Goal: Information Seeking & Learning: Learn about a topic

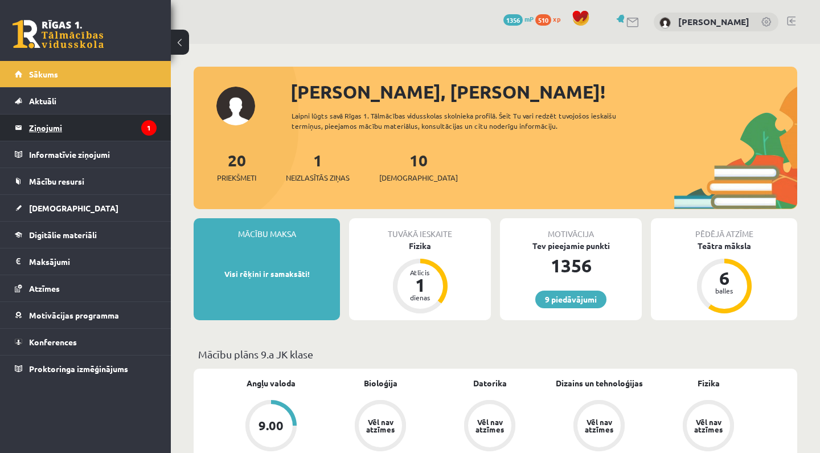
click at [89, 132] on legend "Ziņojumi 1" at bounding box center [93, 128] width 128 height 26
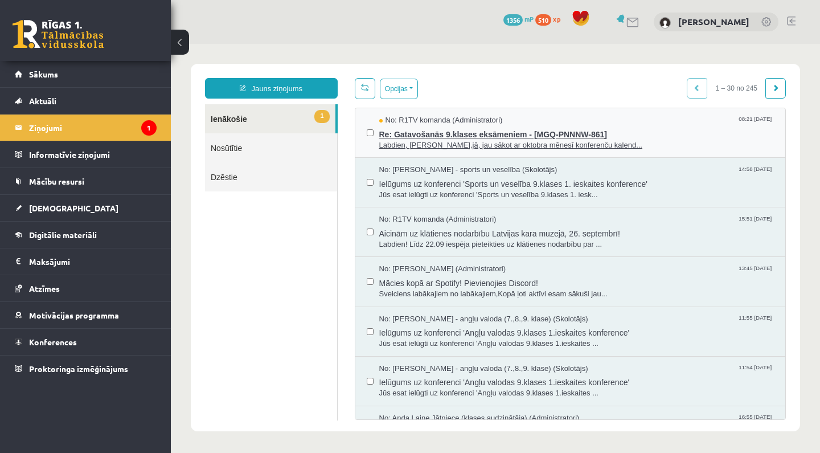
click at [439, 134] on span "Re: Gatavošanās 9.klases eksāmeniem - [MGQ-PNNNW-861]" at bounding box center [576, 133] width 395 height 14
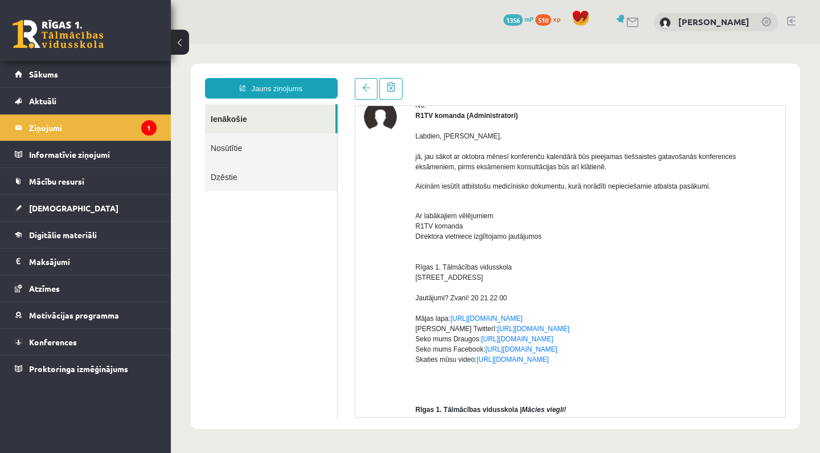
scroll to position [64, 0]
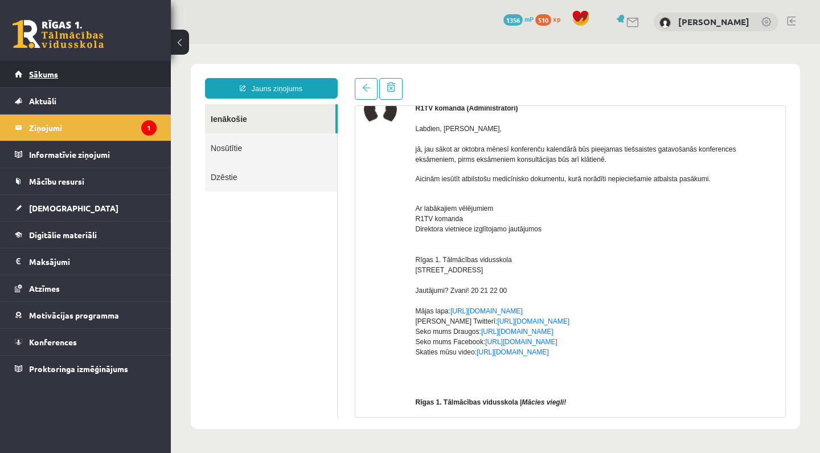
click at [136, 82] on link "Sākums" at bounding box center [86, 74] width 142 height 26
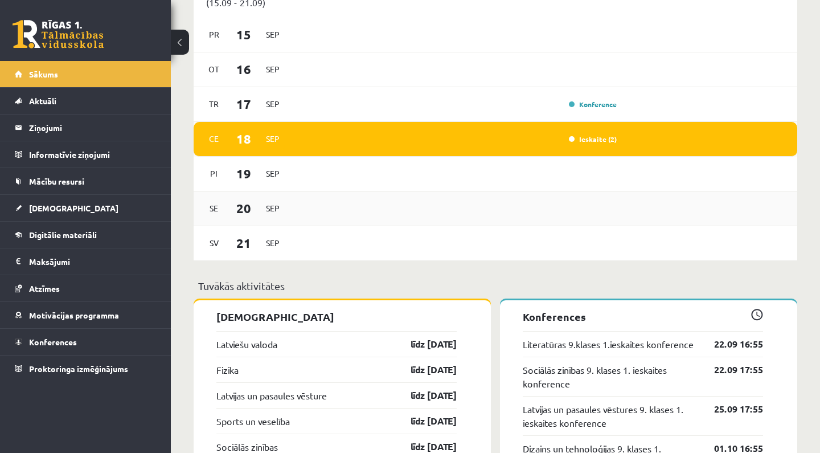
scroll to position [855, 0]
click at [471, 237] on div "Sv 21 Sep" at bounding box center [496, 243] width 604 height 35
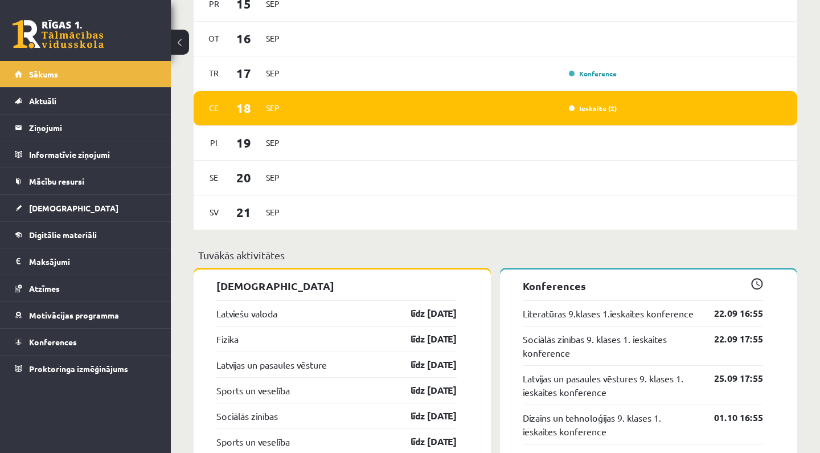
scroll to position [889, 0]
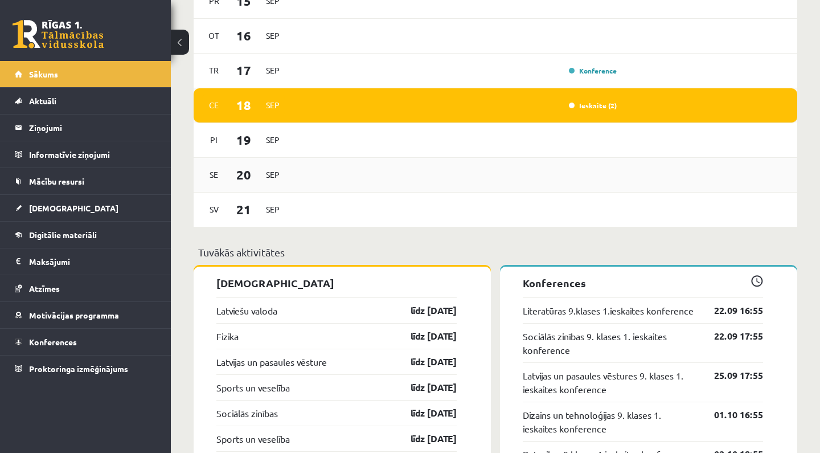
click at [557, 167] on div "Se 20 Sep" at bounding box center [496, 175] width 604 height 35
click at [115, 79] on link "Sākums" at bounding box center [86, 74] width 142 height 26
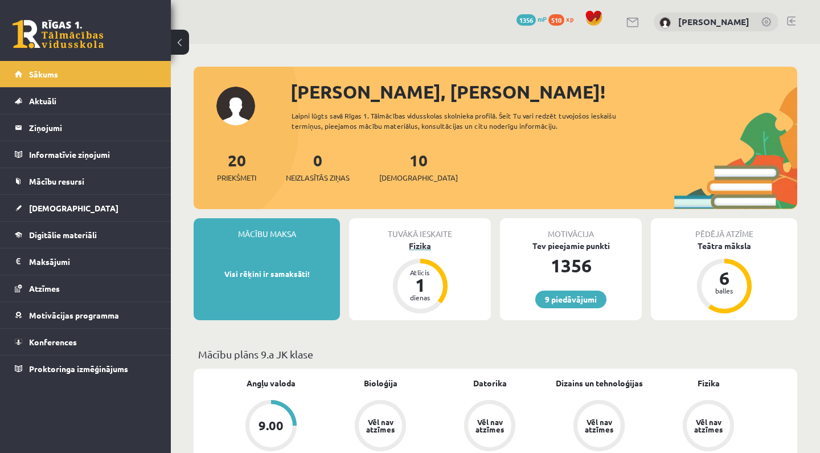
click at [430, 244] on div "Fizika" at bounding box center [420, 246] width 142 height 12
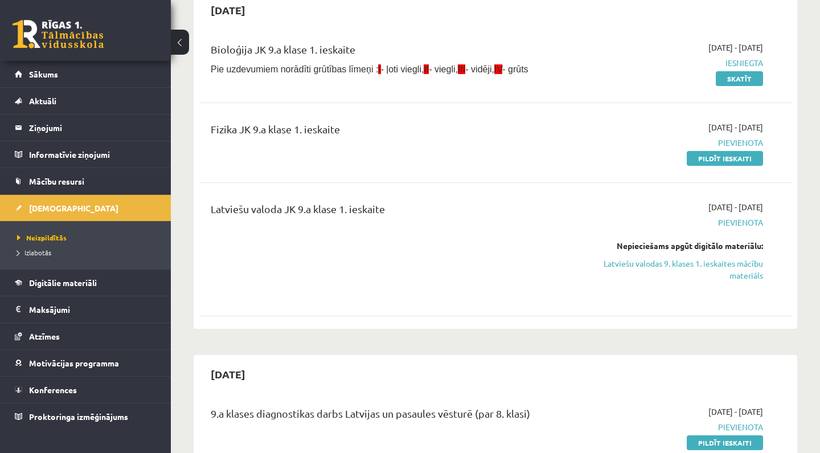
scroll to position [142, 0]
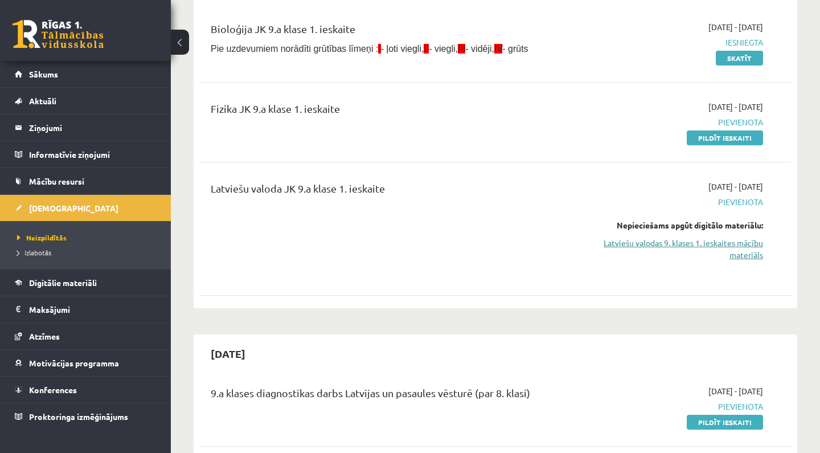
click at [696, 248] on link "Latviešu valodas 9. klases 1. ieskaites mācību materiāls" at bounding box center [677, 249] width 173 height 24
click at [141, 78] on link "Sākums" at bounding box center [86, 74] width 142 height 26
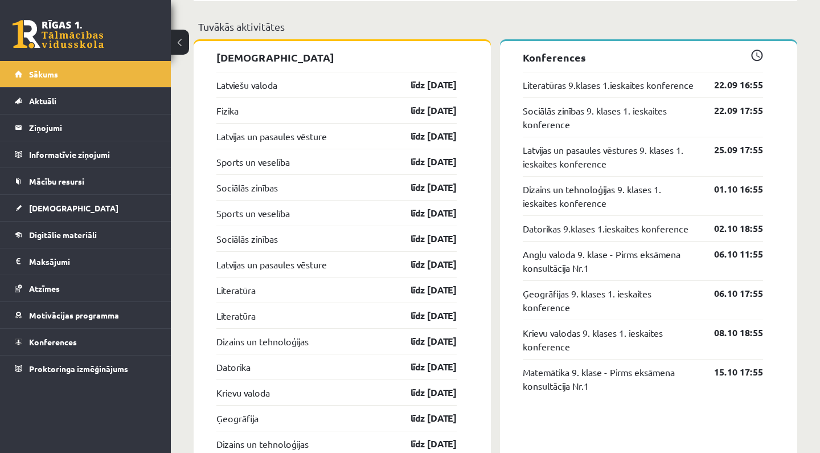
scroll to position [1113, 0]
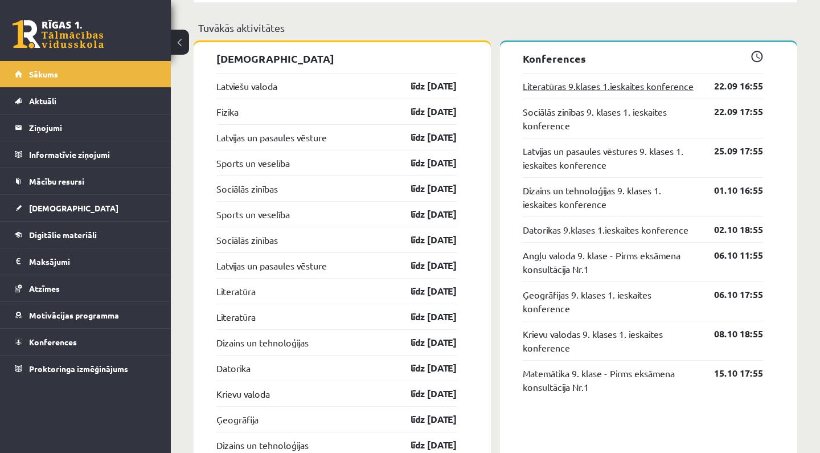
drag, startPoint x: 612, startPoint y: 95, endPoint x: 639, endPoint y: 101, distance: 28.2
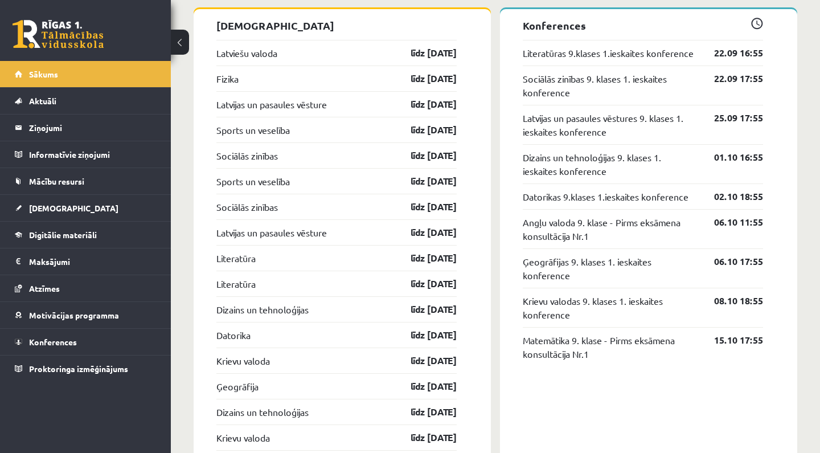
scroll to position [1153, 0]
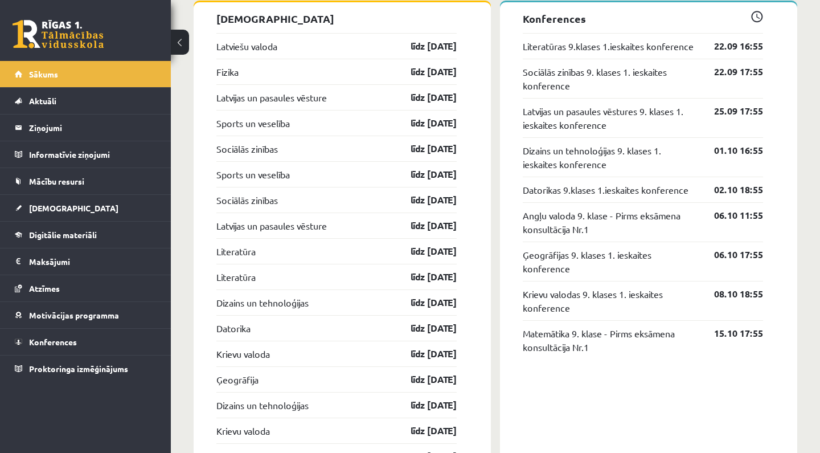
click at [758, 19] on span at bounding box center [757, 17] width 12 height 12
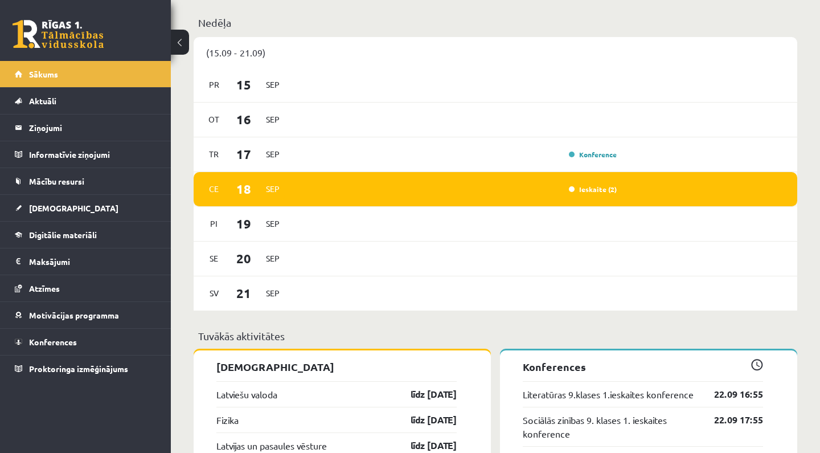
scroll to position [800, 0]
